Goal: Information Seeking & Learning: Learn about a topic

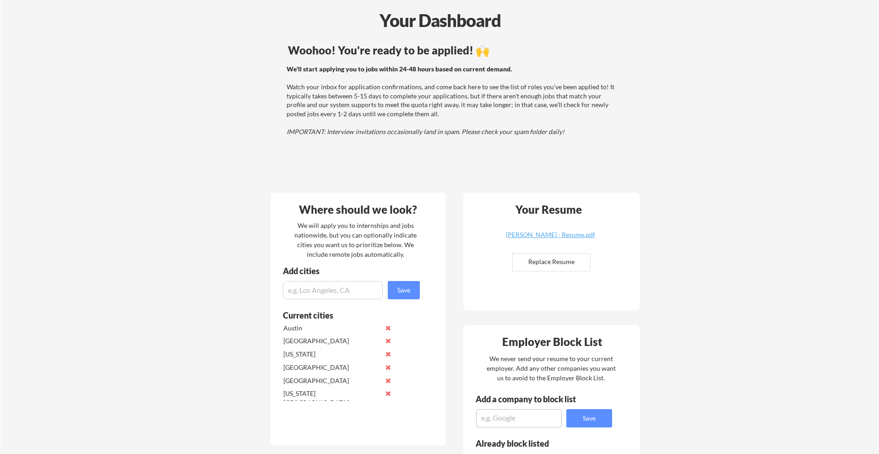
scroll to position [49, 0]
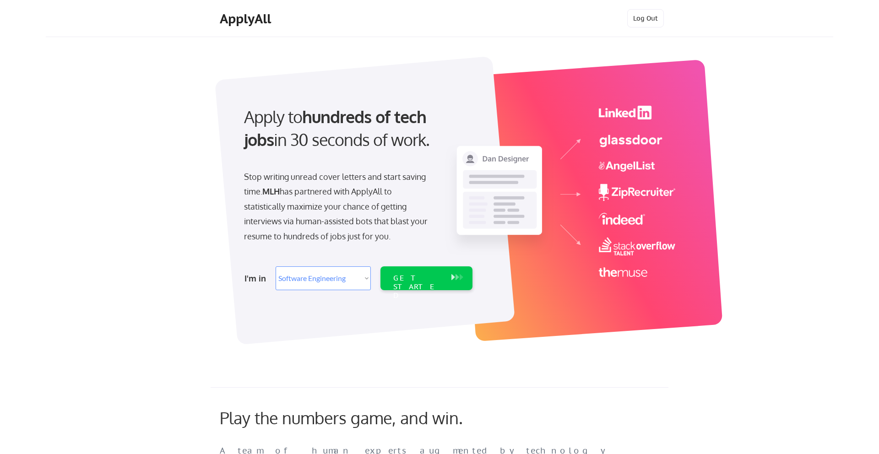
select select ""engineering""
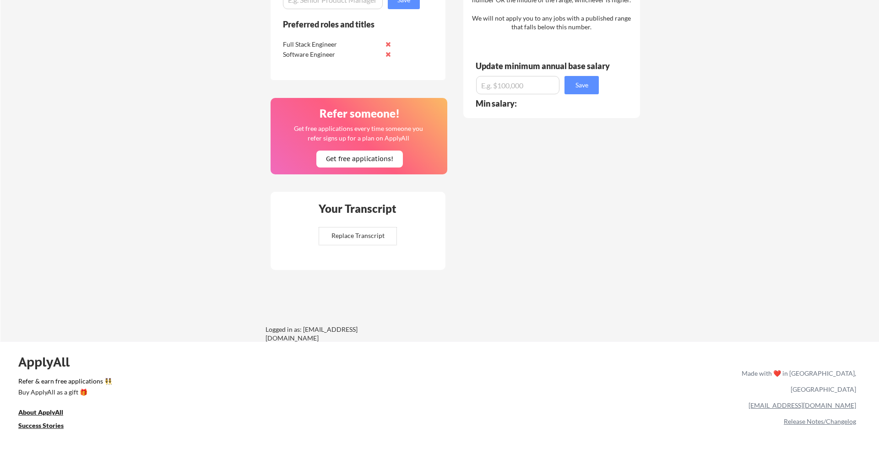
scroll to position [639, 0]
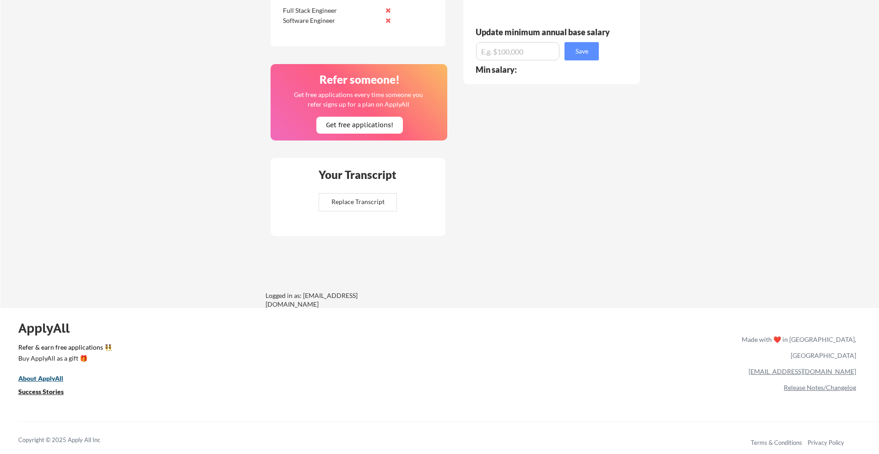
click at [49, 378] on u "About ApplyAll" at bounding box center [40, 378] width 45 height 8
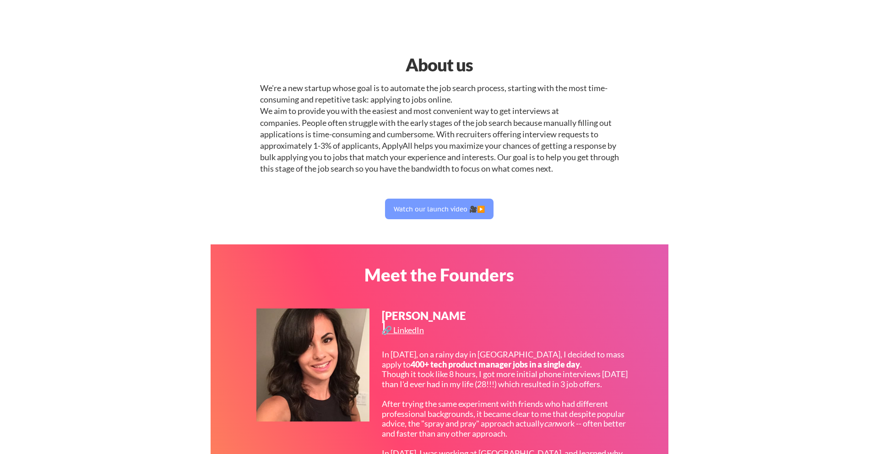
select select ""engineering""
